Goal: Use online tool/utility: Use online tool/utility

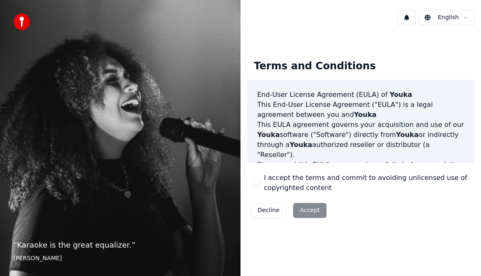
click at [257, 182] on button "I accept the terms and commit to avoiding unlicensed use of copyrighted content" at bounding box center [257, 183] width 7 height 7
click at [317, 211] on button "Accept" at bounding box center [309, 210] width 33 height 15
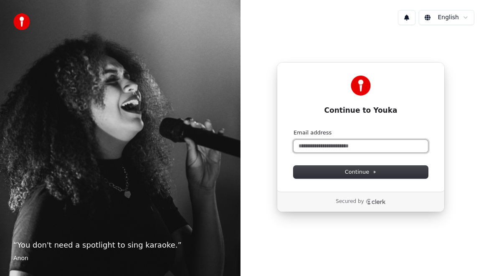
click at [333, 149] on input "Email address" at bounding box center [361, 146] width 135 height 13
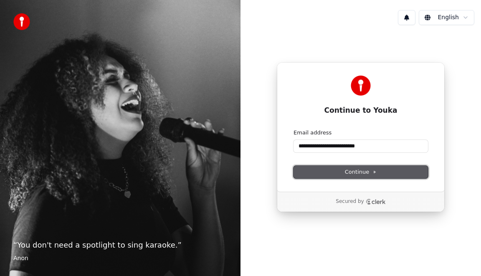
click at [373, 173] on icon at bounding box center [375, 172] width 4 height 4
type input "**********"
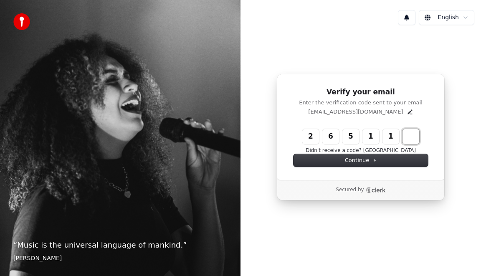
type input "******"
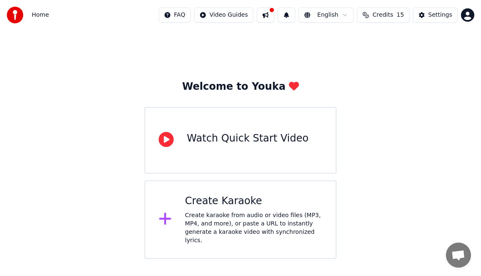
click at [163, 140] on icon at bounding box center [166, 139] width 15 height 15
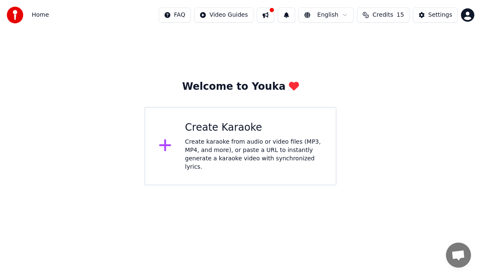
click at [211, 142] on div "Create karaoke from audio or video files (MP3, MP4, and more), or paste a URL t…" at bounding box center [253, 154] width 137 height 33
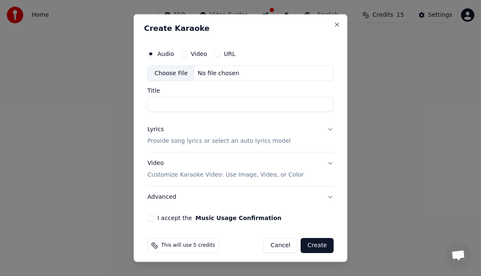
click at [216, 54] on button "URL" at bounding box center [217, 53] width 7 height 7
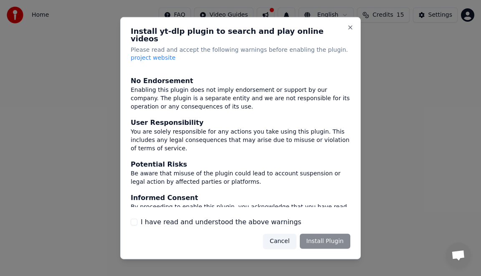
scroll to position [97, 0]
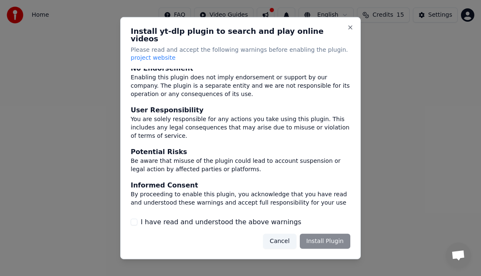
click at [135, 219] on button "I have read and understood the above warnings" at bounding box center [134, 222] width 7 height 7
click at [344, 236] on button "Install Plugin" at bounding box center [325, 241] width 51 height 15
